Goal: Information Seeking & Learning: Learn about a topic

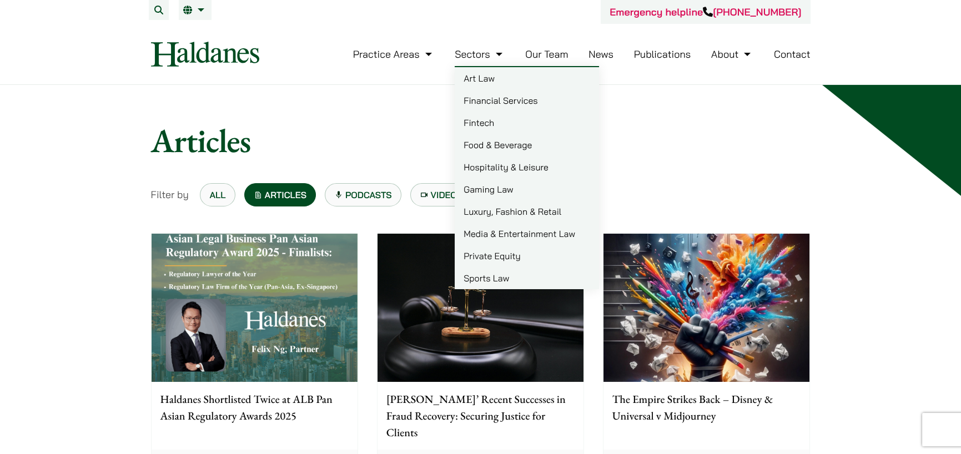
click at [507, 194] on link "Gaming Law" at bounding box center [527, 189] width 144 height 22
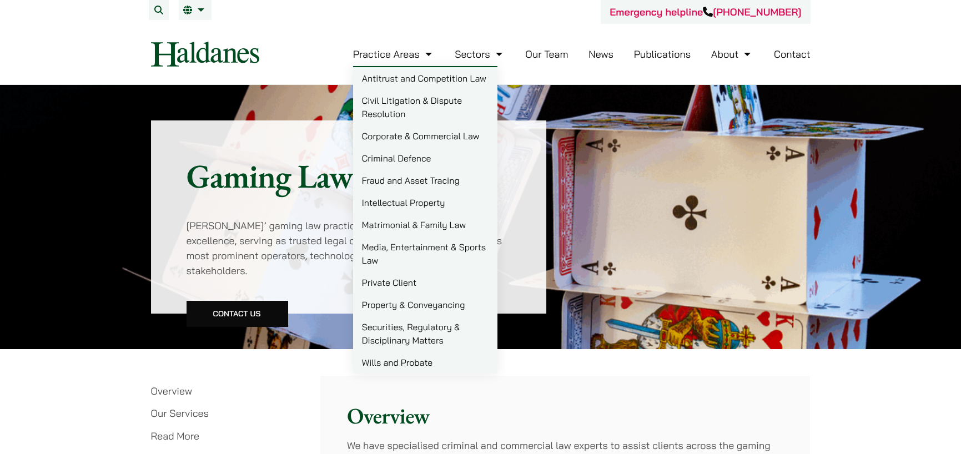
click at [423, 108] on link "Civil Litigation & Dispute Resolution" at bounding box center [425, 107] width 144 height 36
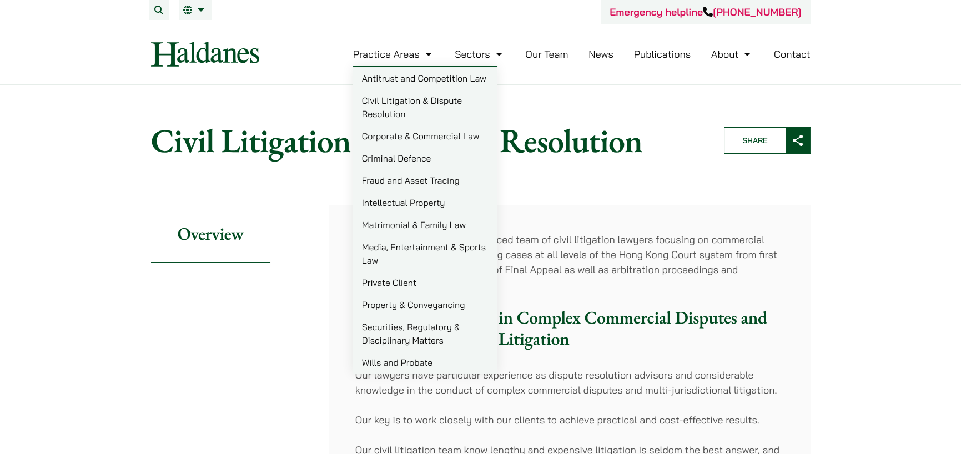
click at [412, 157] on link "Criminal Defence" at bounding box center [425, 158] width 144 height 22
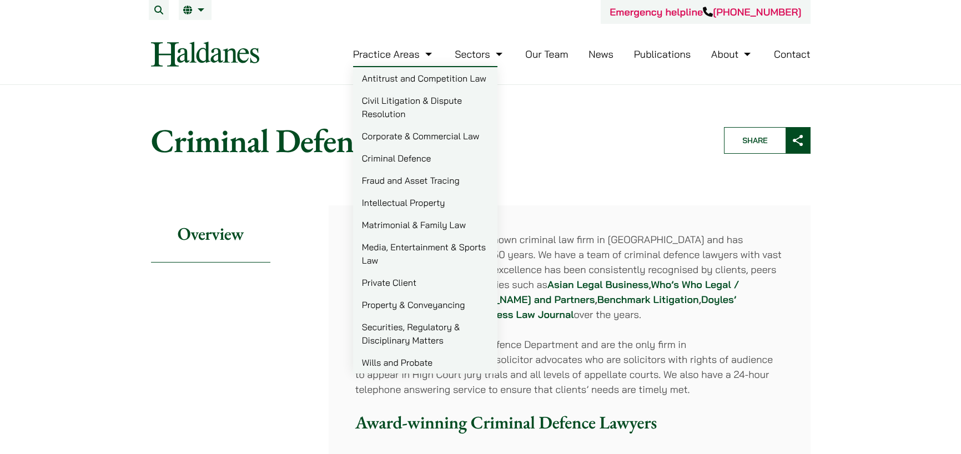
click at [444, 78] on link "Antitrust and Competition Law" at bounding box center [425, 78] width 144 height 22
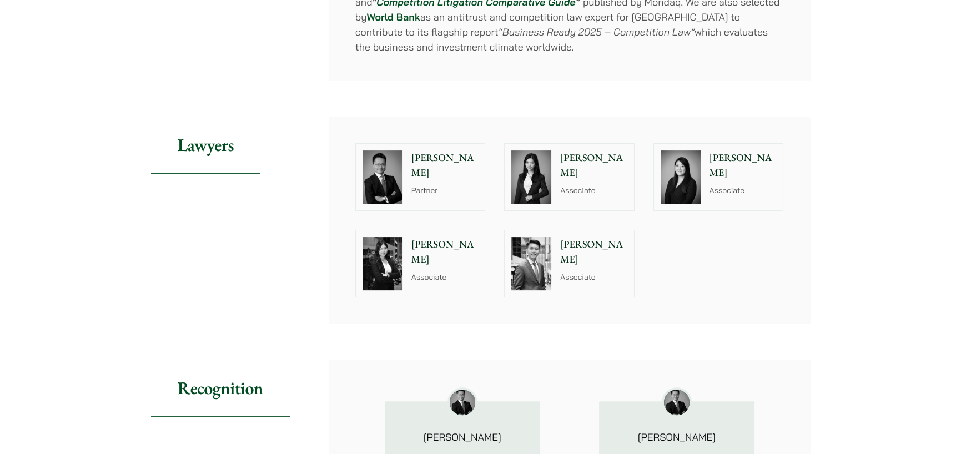
scroll to position [1000, 0]
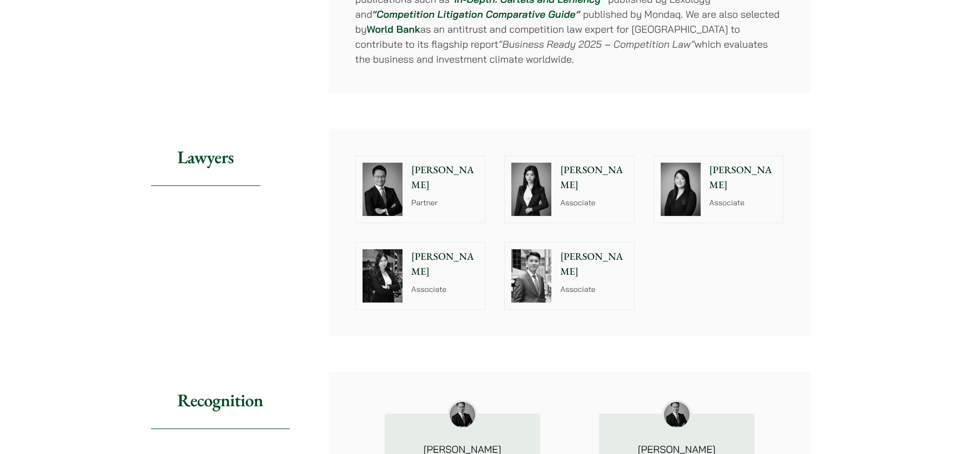
click at [401, 173] on img at bounding box center [383, 189] width 40 height 53
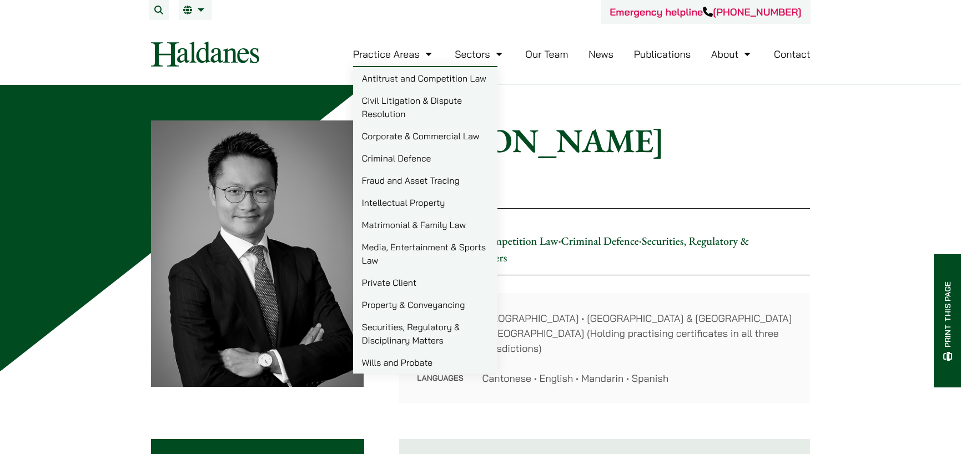
click at [422, 74] on link "Antitrust and Competition Law" at bounding box center [425, 78] width 144 height 22
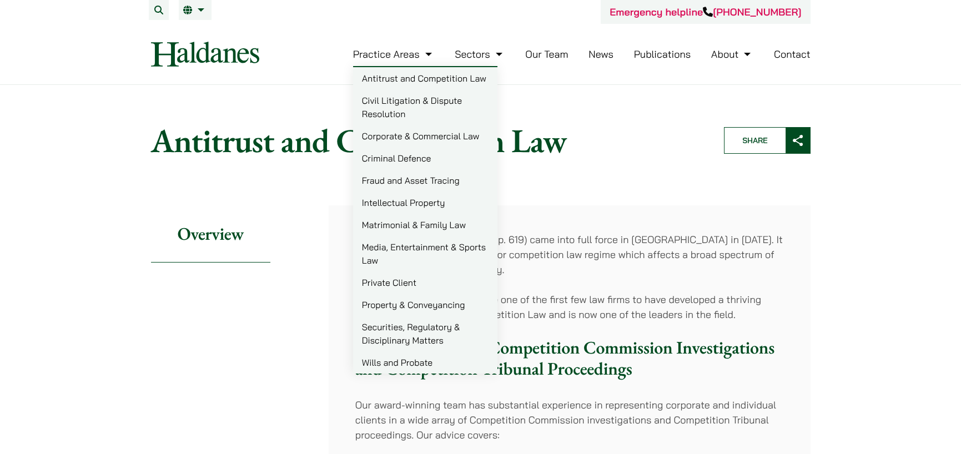
click at [413, 98] on link "Civil Litigation & Dispute Resolution" at bounding box center [425, 107] width 144 height 36
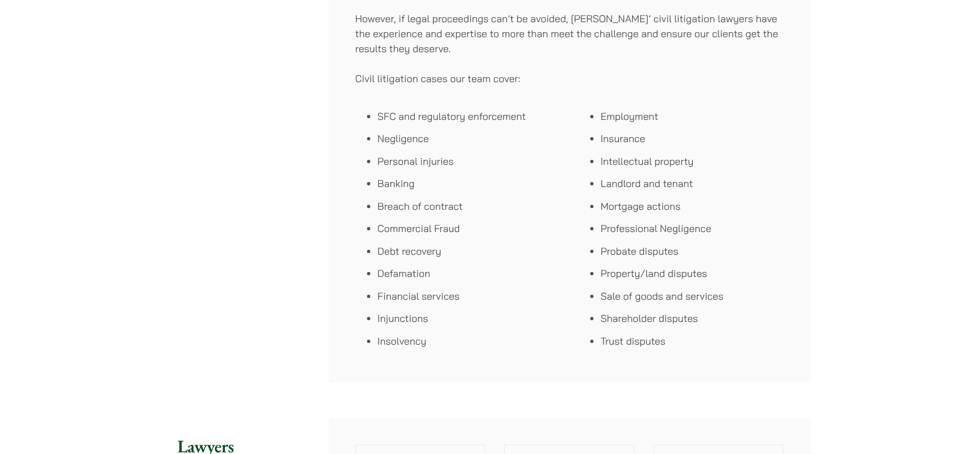
scroll to position [666, 0]
drag, startPoint x: 372, startPoint y: 202, endPoint x: 465, endPoint y: 203, distance: 93.3
click at [465, 203] on ul "SFC and regulatory enforcement Negligence Personal injuries Banking Breach of c…" at bounding box center [457, 228] width 205 height 240
copy li "Breach of contract"
click at [526, 134] on li "Negligence" at bounding box center [469, 137] width 183 height 15
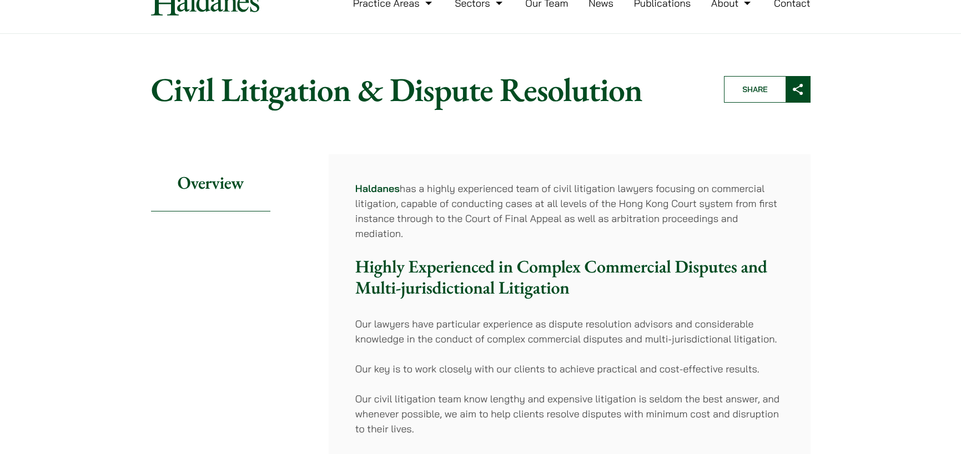
scroll to position [0, 0]
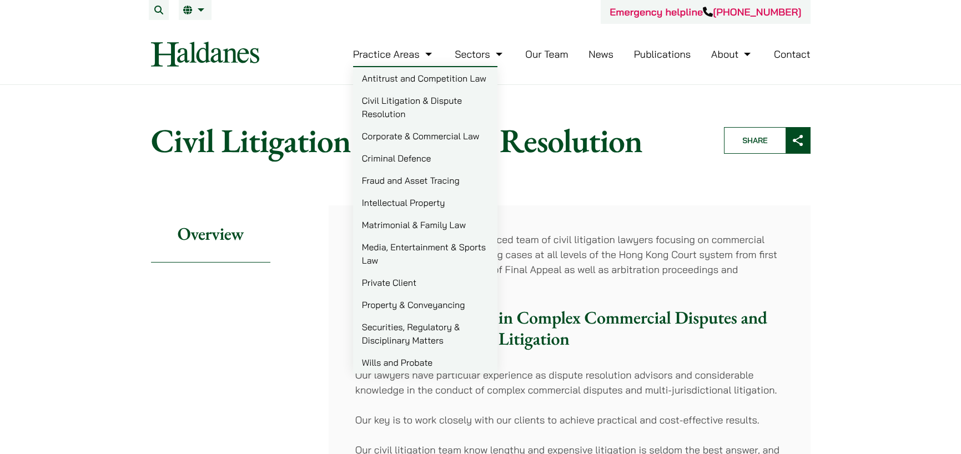
click at [395, 68] on link "Antitrust and Competition Law" at bounding box center [425, 78] width 144 height 22
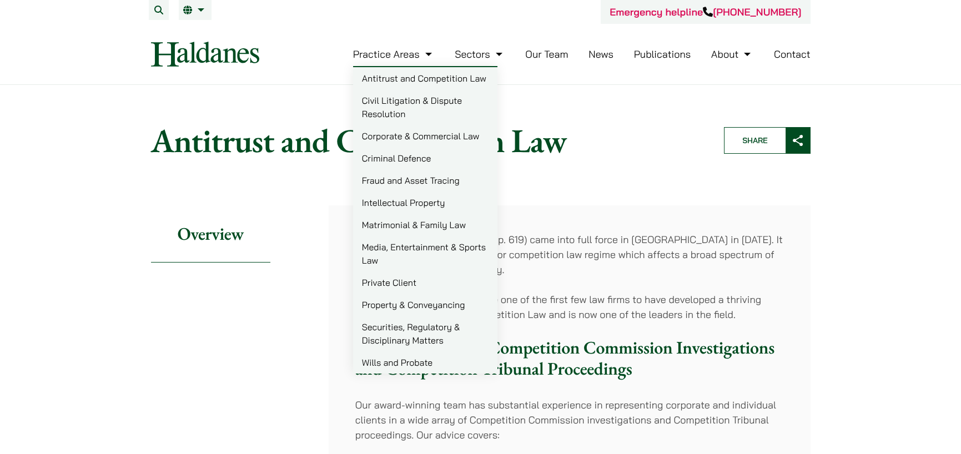
click at [410, 81] on link "Antitrust and Competition Law" at bounding box center [425, 78] width 144 height 22
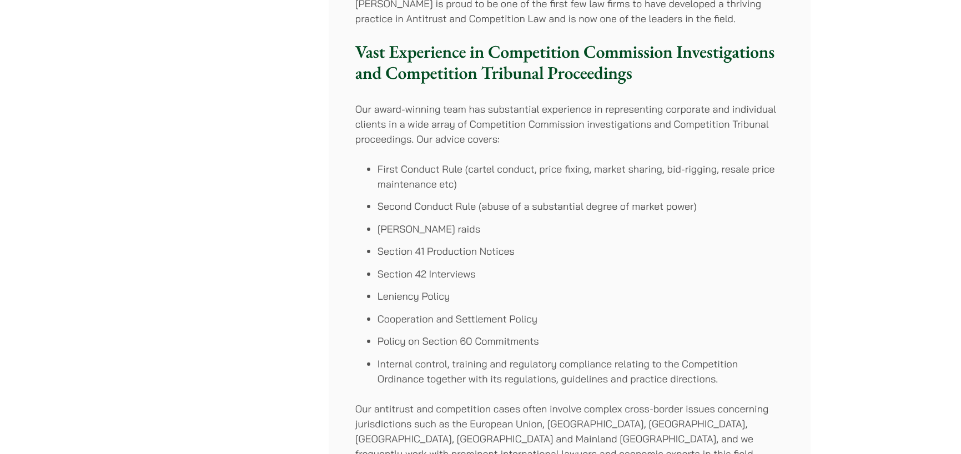
scroll to position [278, 0]
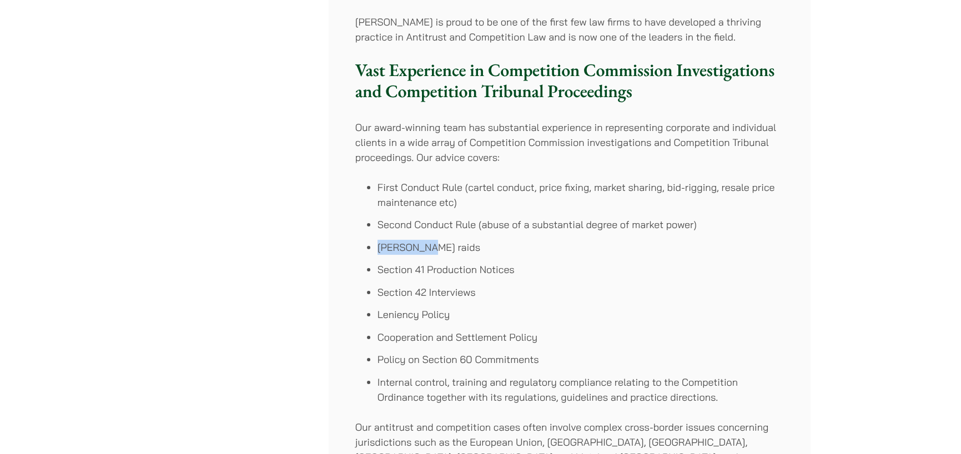
drag, startPoint x: 441, startPoint y: 245, endPoint x: 378, endPoint y: 248, distance: 63.4
click at [378, 248] on li "[PERSON_NAME] raids" at bounding box center [581, 247] width 407 height 15
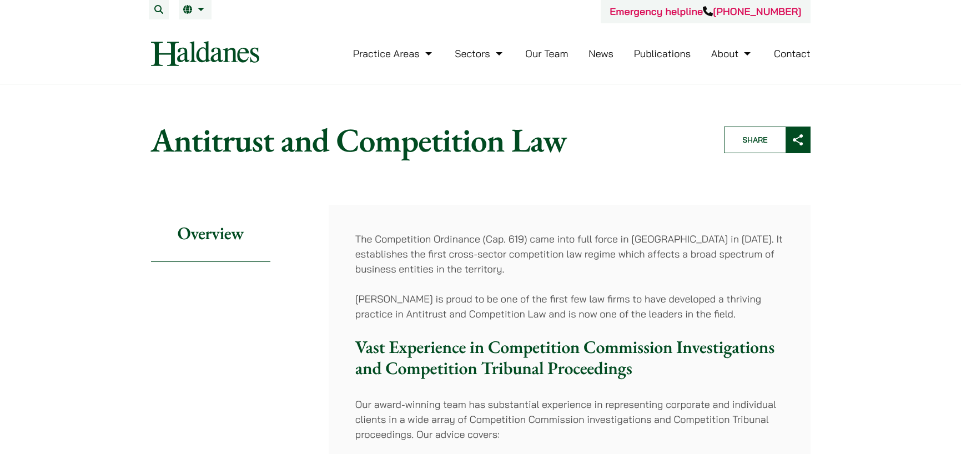
scroll to position [0, 0]
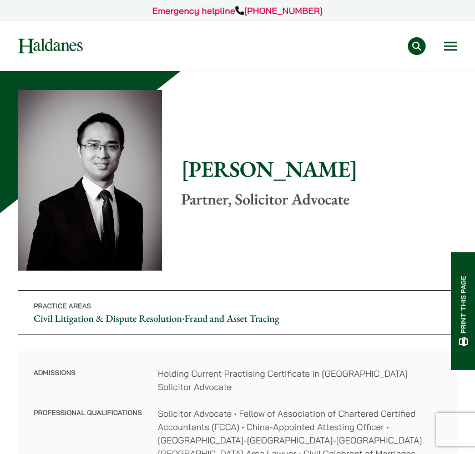
scroll to position [333, 0]
